Goal: Task Accomplishment & Management: Manage account settings

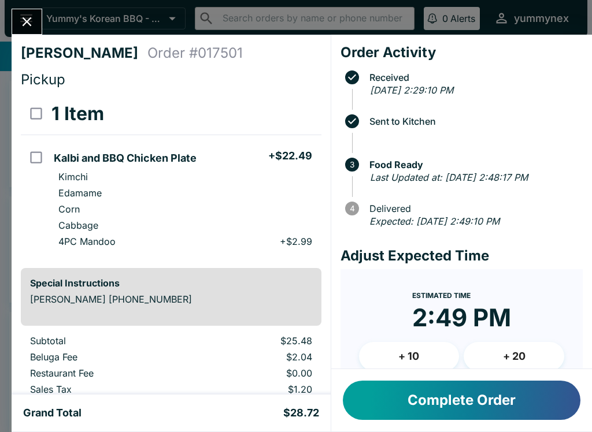
click at [28, 27] on icon "Close" at bounding box center [27, 22] width 16 height 16
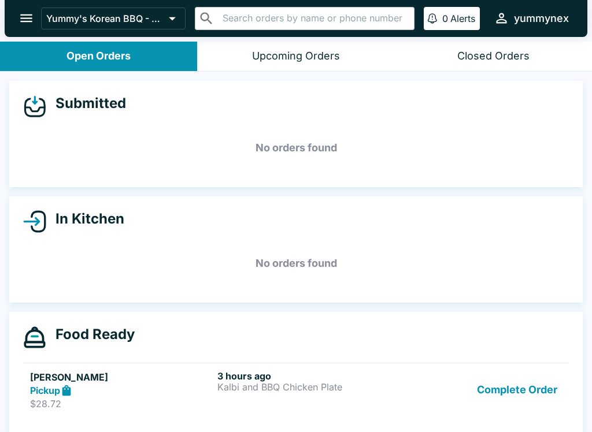
click at [291, 384] on p "Kalbi and BBQ Chicken Plate" at bounding box center [308, 387] width 183 height 10
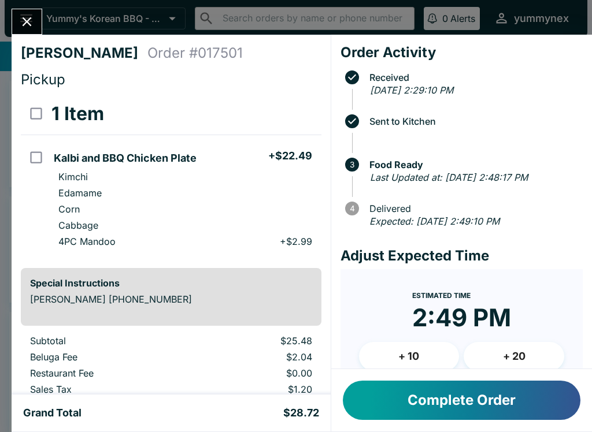
click at [485, 405] on button "Complete Order" at bounding box center [462, 400] width 238 height 39
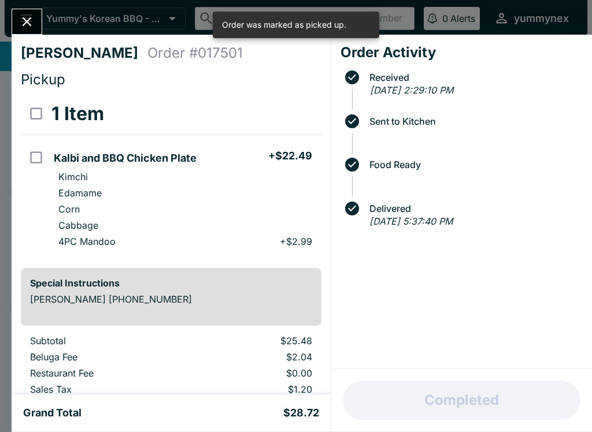
click at [28, 14] on icon "Close" at bounding box center [27, 22] width 16 height 16
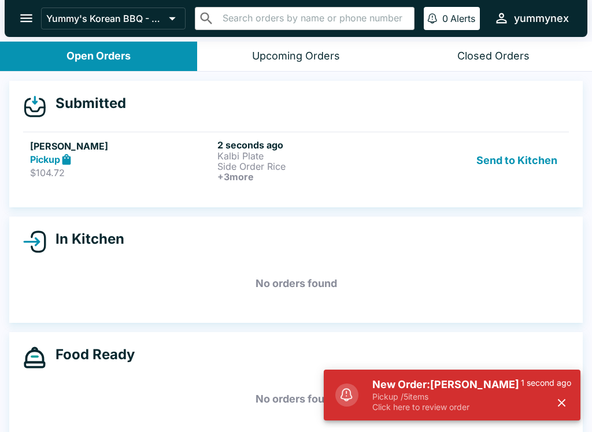
click at [162, 164] on div "Pickup" at bounding box center [121, 159] width 183 height 13
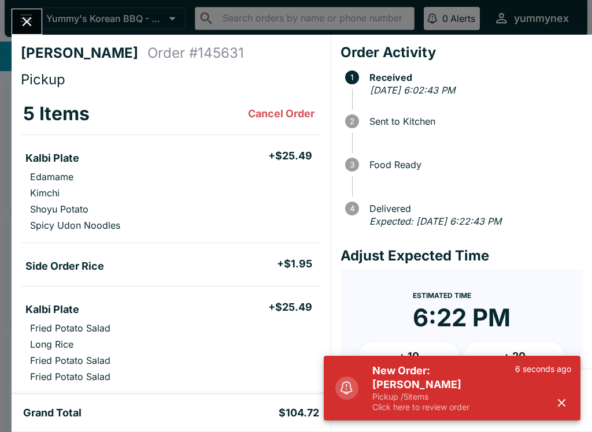
click at [559, 403] on icon "button" at bounding box center [561, 402] width 13 height 13
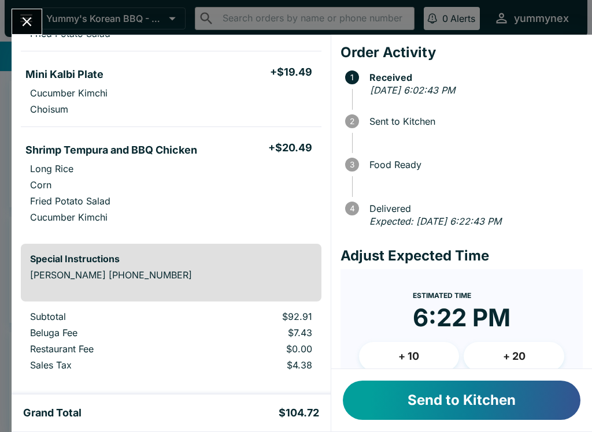
click at [436, 404] on button "Send to Kitchen" at bounding box center [462, 400] width 238 height 39
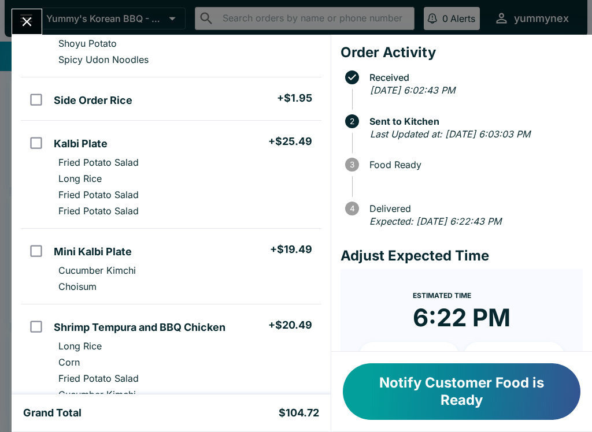
scroll to position [164, 0]
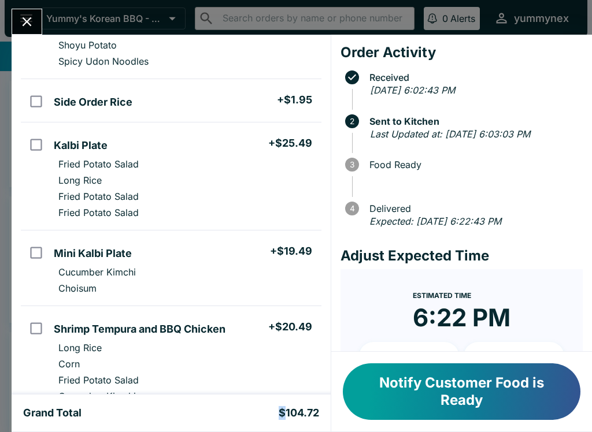
click at [201, 413] on div "Grand Total $104.72" at bounding box center [171, 413] width 296 height 14
click at [158, 422] on div "Grand Total $104.72" at bounding box center [171, 413] width 319 height 37
click at [128, 418] on div "Grand Total $104.72" at bounding box center [171, 413] width 296 height 14
click at [480, 393] on button "Notify Customer Food is Ready" at bounding box center [462, 391] width 238 height 57
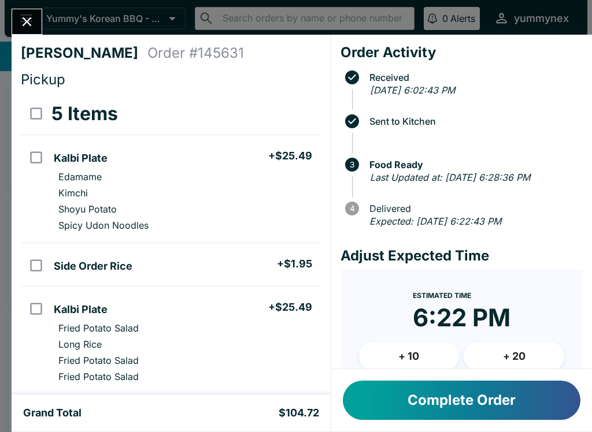
scroll to position [0, 0]
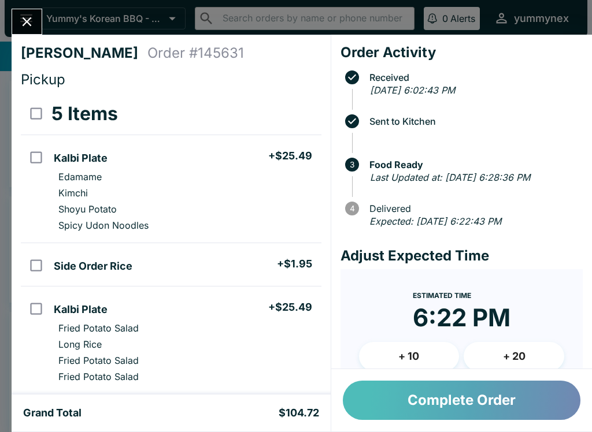
click at [467, 404] on button "Complete Order" at bounding box center [462, 400] width 238 height 39
